Goal: Contribute content

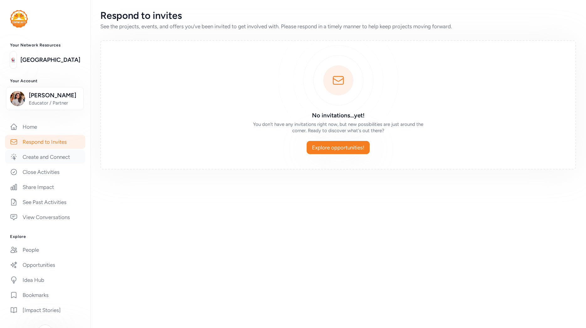
click at [46, 158] on link "Create and Connect" at bounding box center [45, 157] width 80 height 14
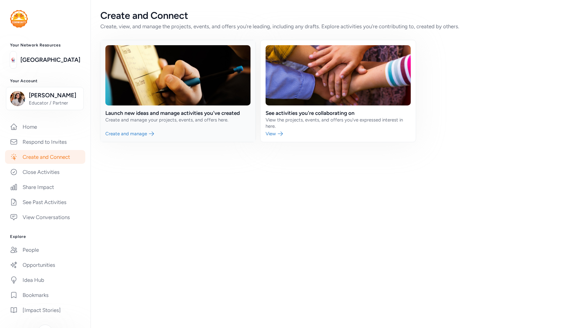
click at [165, 122] on link at bounding box center [177, 91] width 155 height 102
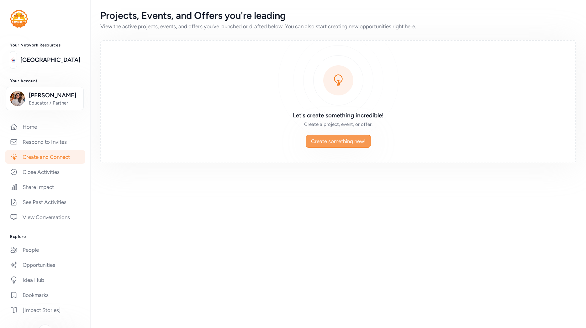
click at [345, 140] on span "Create something new!" at bounding box center [338, 141] width 55 height 8
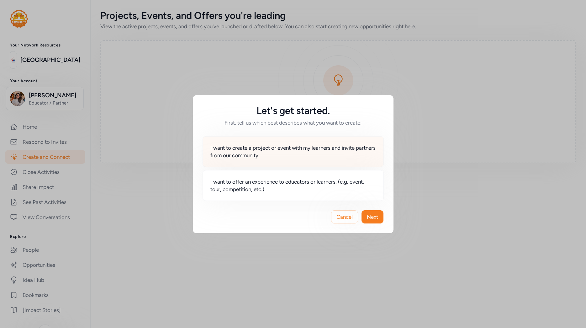
click at [290, 158] on span "I want to create a project or event with my learners and invite partners from o…" at bounding box center [294, 151] width 166 height 15
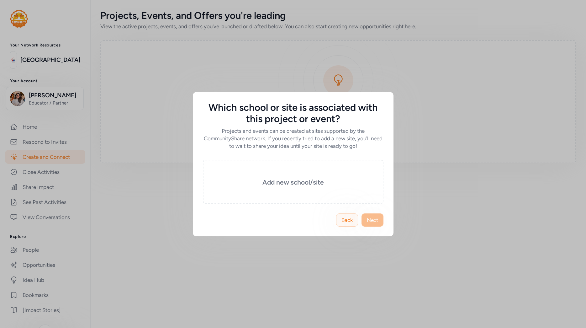
click at [345, 222] on span "Back" at bounding box center [347, 220] width 11 height 8
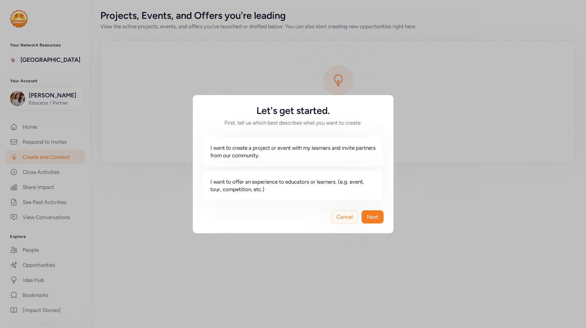
click at [345, 220] on span "Cancel" at bounding box center [345, 217] width 16 height 8
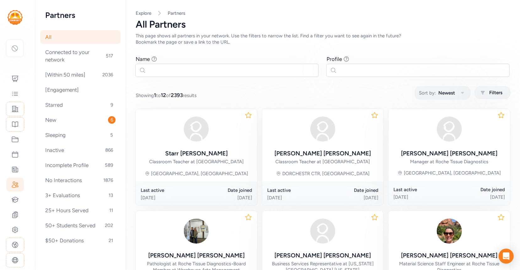
scroll to position [51, 0]
